Goal: Information Seeking & Learning: Learn about a topic

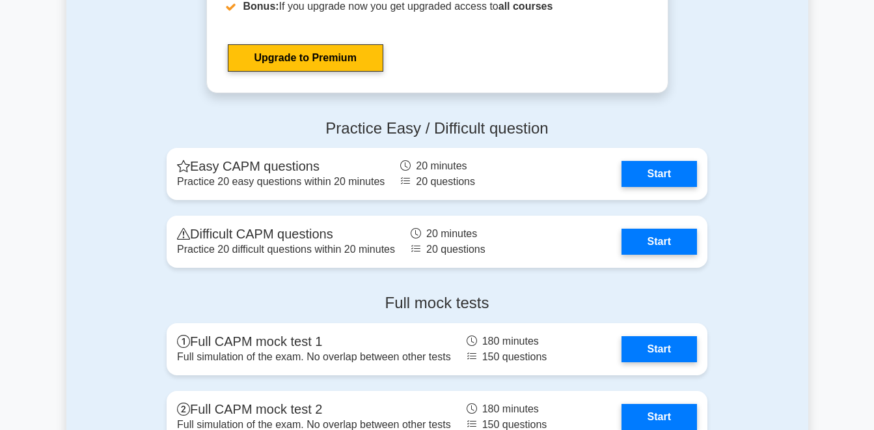
scroll to position [3255, 0]
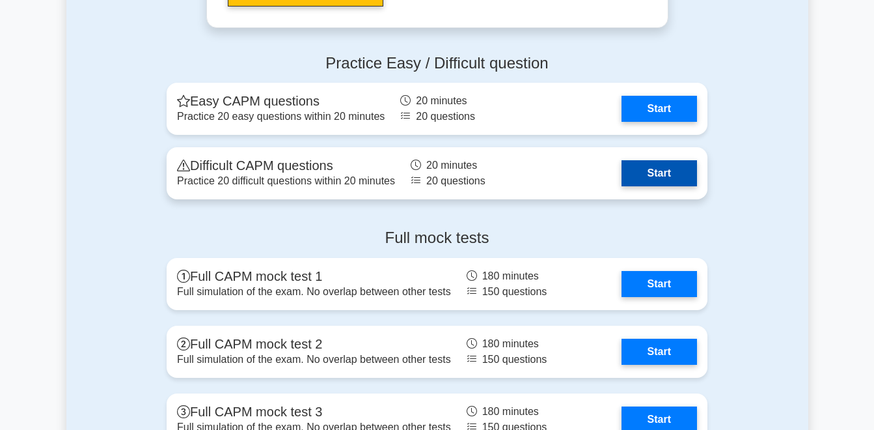
click at [622, 167] on link "Start" at bounding box center [660, 173] width 76 height 26
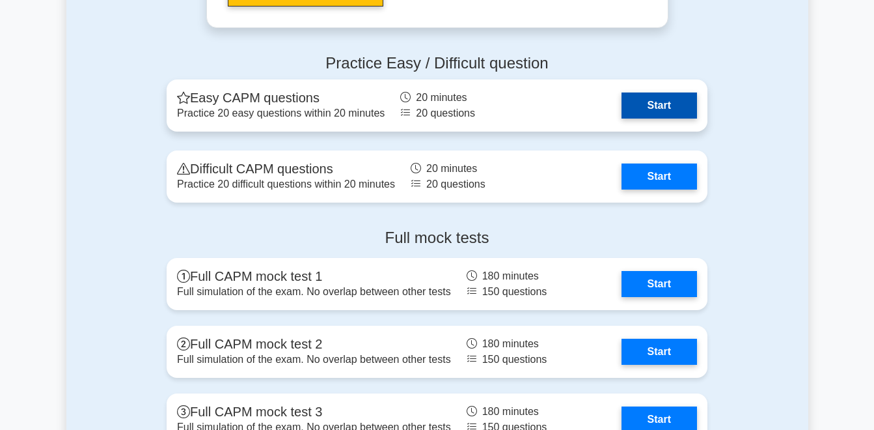
click at [622, 112] on link "Start" at bounding box center [660, 105] width 76 height 26
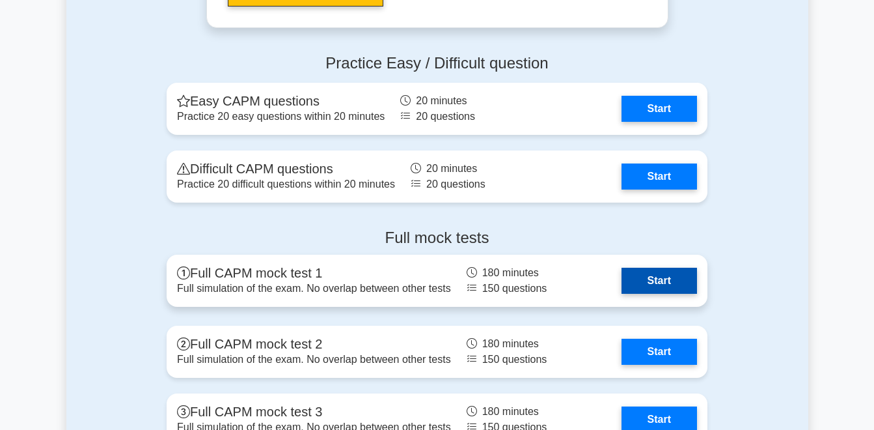
click at [622, 283] on link "Start" at bounding box center [660, 281] width 76 height 26
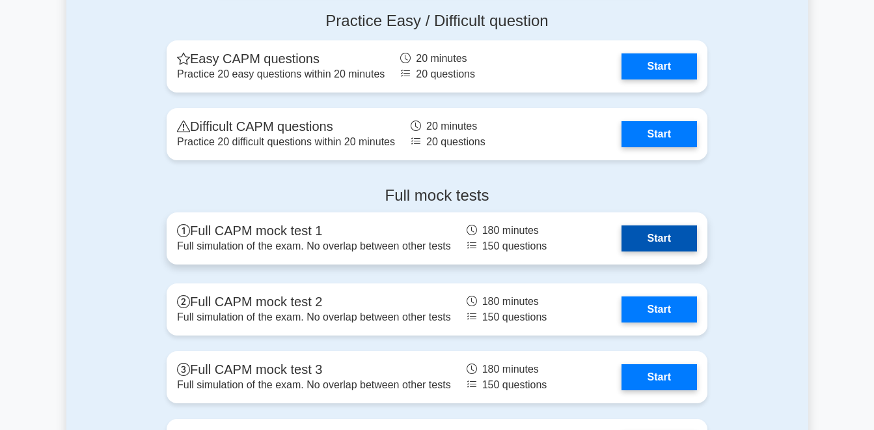
scroll to position [3320, 0]
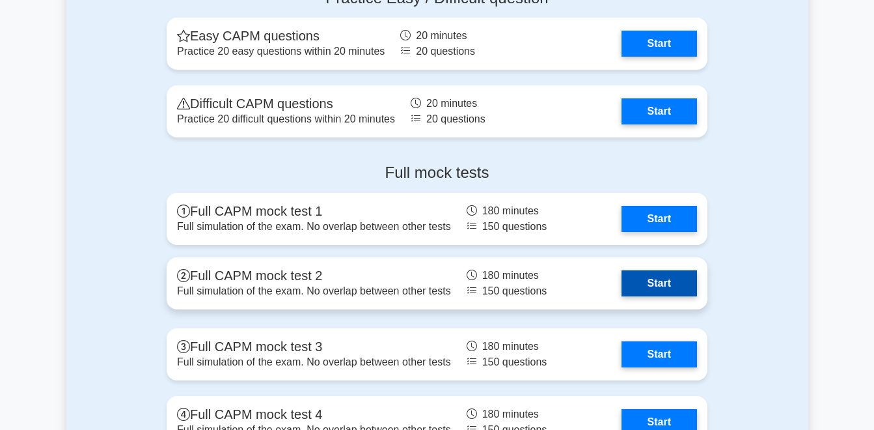
click at [622, 284] on link "Start" at bounding box center [660, 283] width 76 height 26
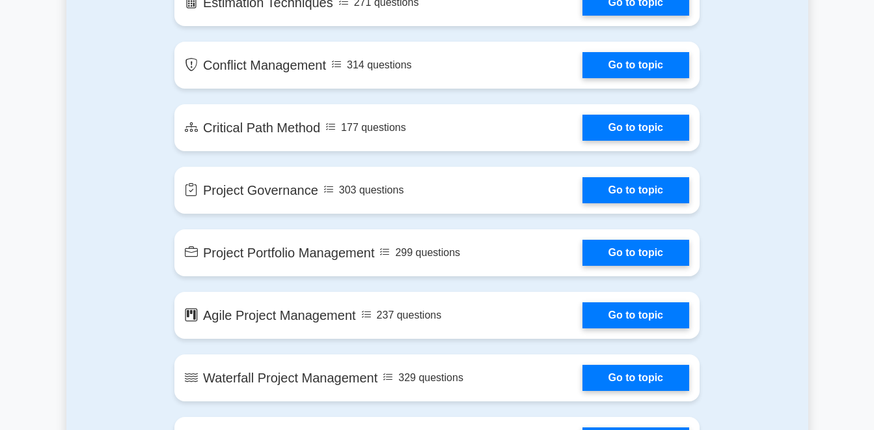
scroll to position [1736, 0]
